Goal: Navigation & Orientation: Go to known website

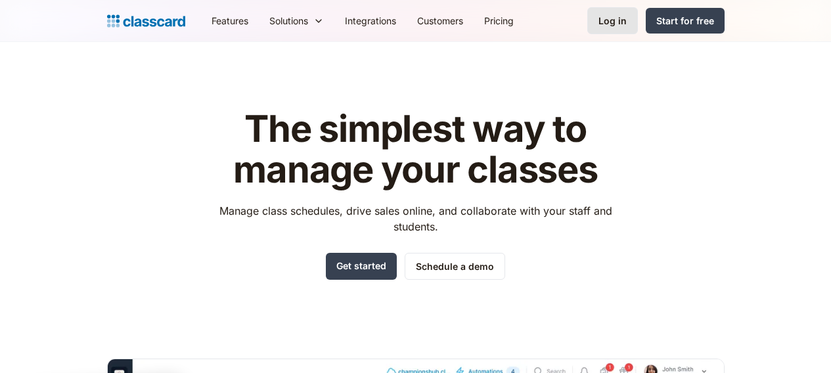
click at [626, 22] on div "Log in" at bounding box center [612, 21] width 28 height 14
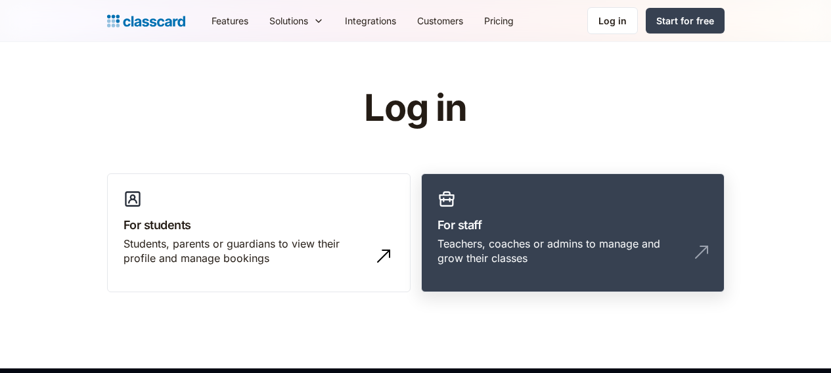
click at [548, 286] on link "For staff Teachers, coaches or admins to manage and grow their classes" at bounding box center [572, 233] width 303 height 120
click at [541, 251] on div "Teachers, coaches or admins to manage and grow their classes" at bounding box center [572, 256] width 271 height 40
